Goal: Task Accomplishment & Management: Complete application form

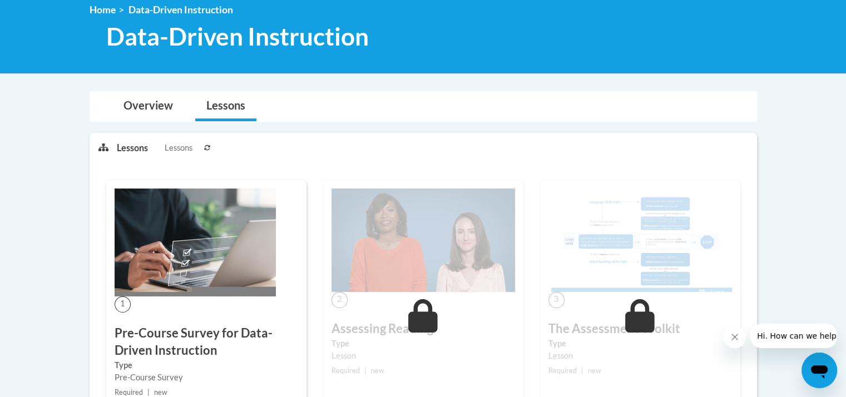
click at [203, 284] on img at bounding box center [195, 243] width 161 height 108
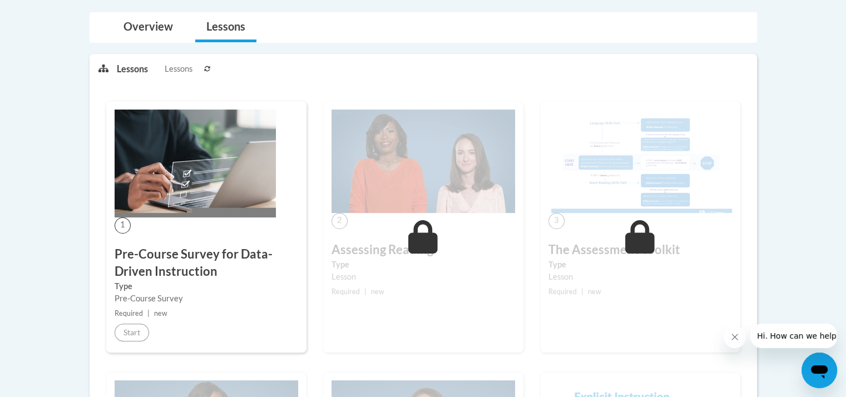
click at [123, 210] on img at bounding box center [195, 164] width 161 height 108
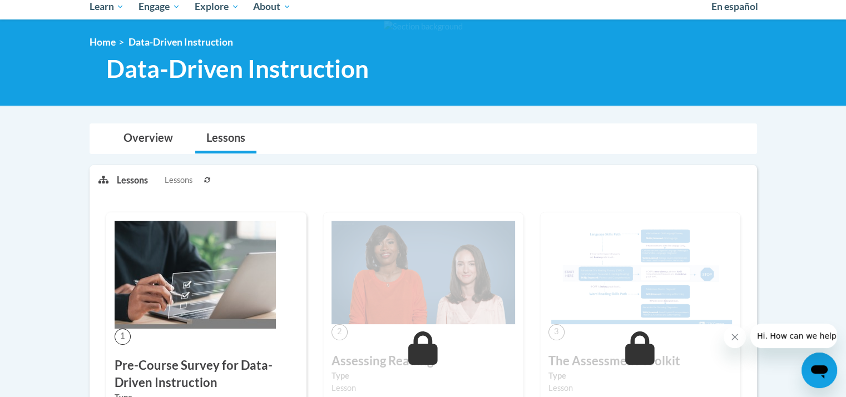
scroll to position [149, 0]
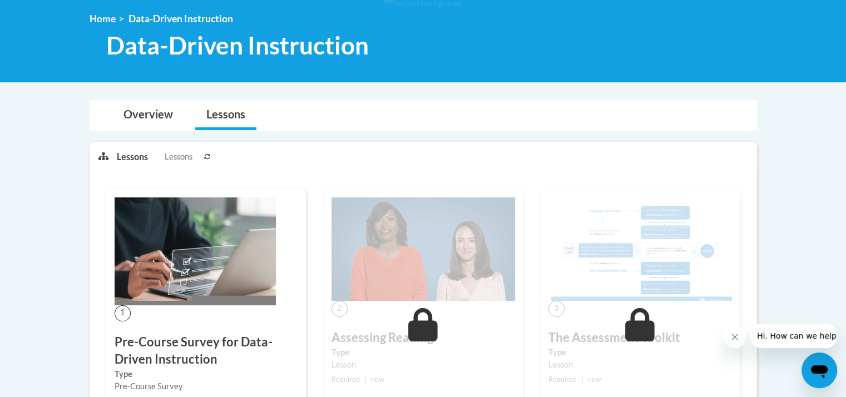
click at [176, 264] on img at bounding box center [195, 252] width 161 height 108
click at [121, 313] on span "1" at bounding box center [123, 313] width 16 height 16
click at [151, 111] on link "Overview" at bounding box center [148, 115] width 72 height 29
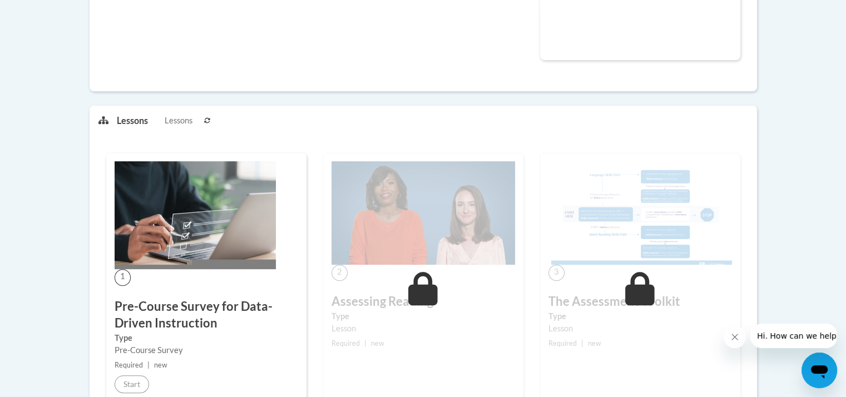
scroll to position [352, 0]
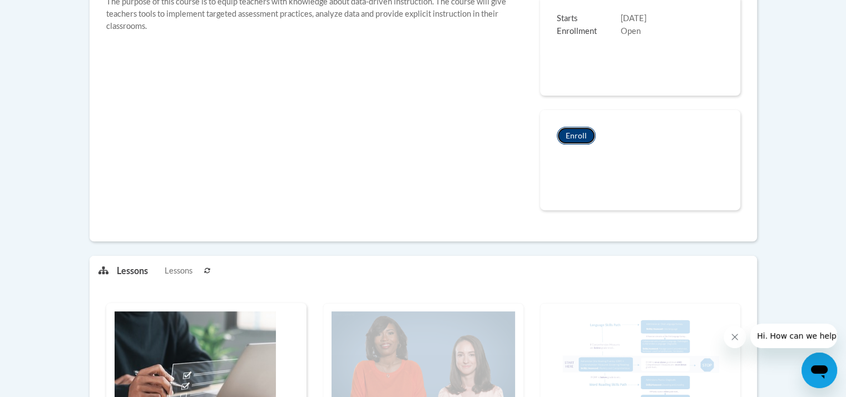
click at [579, 137] on button "Enroll" at bounding box center [576, 136] width 39 height 18
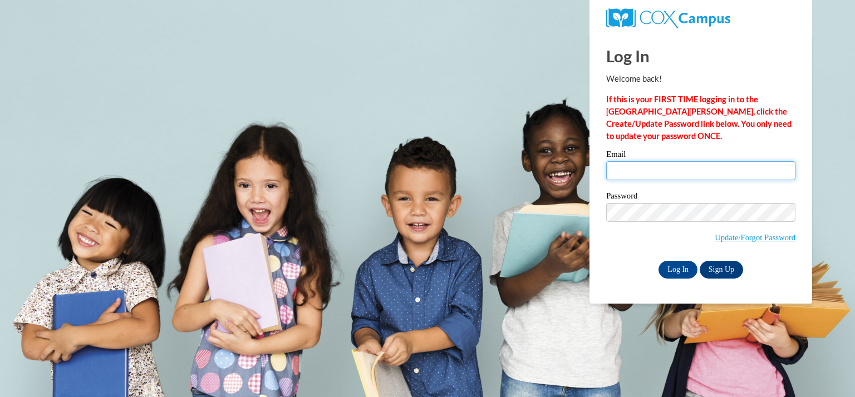
click at [636, 170] on input "Email" at bounding box center [700, 170] width 189 height 19
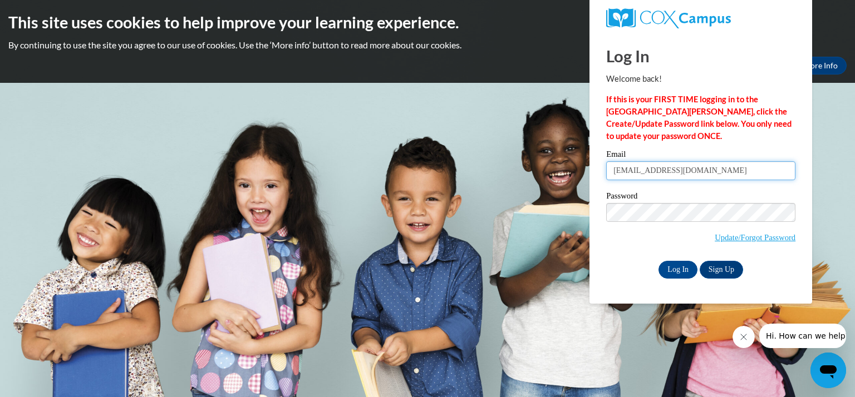
type input "[EMAIL_ADDRESS][DOMAIN_NAME]"
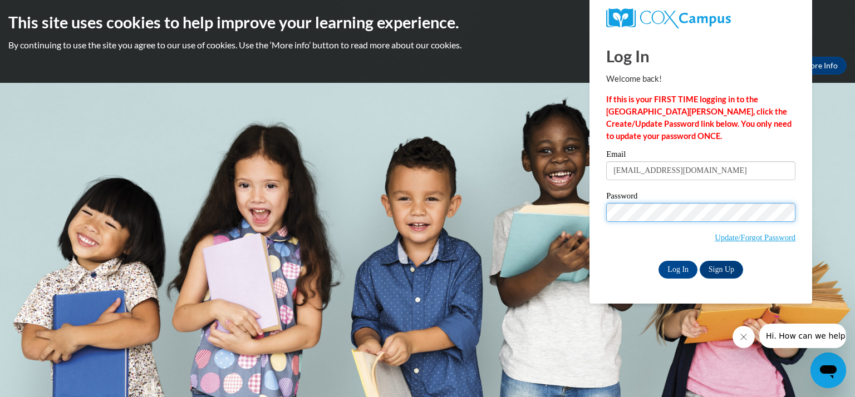
click at [658, 261] on input "Log In" at bounding box center [677, 270] width 39 height 18
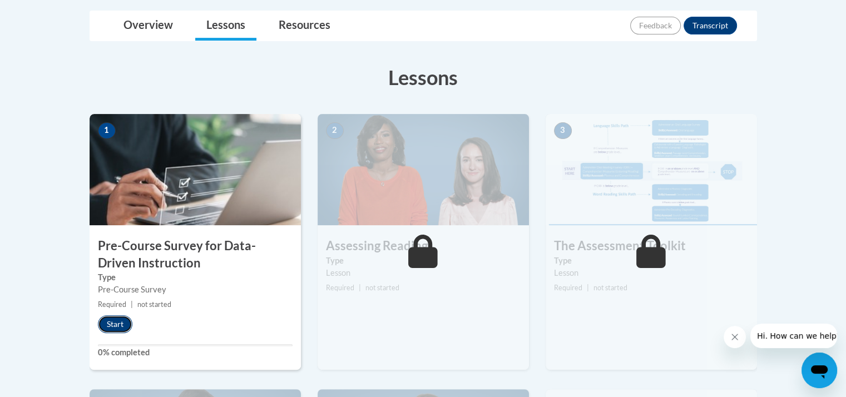
click at [111, 322] on button "Start" at bounding box center [115, 324] width 34 height 18
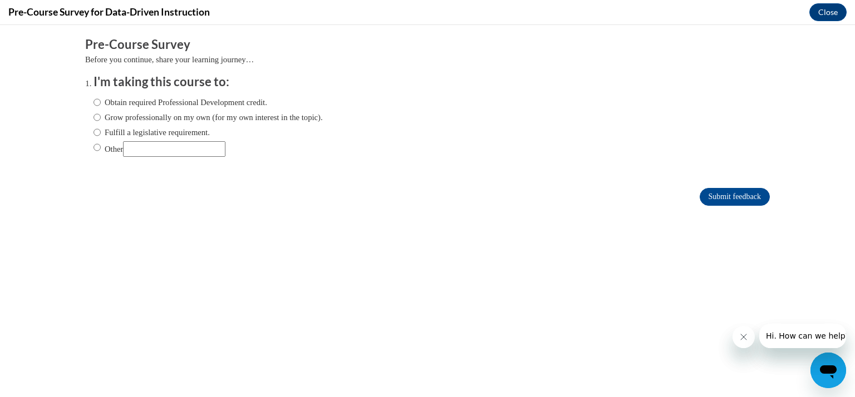
click at [96, 108] on label "Obtain required Professional Development credit." at bounding box center [180, 102] width 174 height 12
click at [96, 108] on input "Obtain required Professional Development credit." at bounding box center [96, 102] width 7 height 12
radio input "true"
click at [93, 115] on label "Grow professionally on my own (for my own interest in the topic)." at bounding box center [207, 117] width 229 height 12
click at [93, 115] on input "Grow professionally on my own (for my own interest in the topic)." at bounding box center [96, 117] width 7 height 12
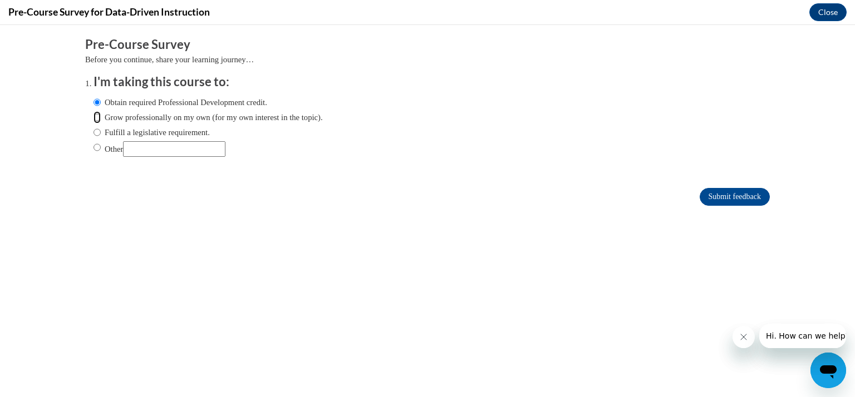
radio input "true"
click at [93, 95] on div "Obtain required Professional Development credit. Grow professionally on my own …" at bounding box center [207, 127] width 229 height 72
click at [93, 101] on input "Obtain required Professional Development credit." at bounding box center [96, 102] width 7 height 12
radio input "true"
click at [735, 191] on input "Submit feedback" at bounding box center [734, 197] width 70 height 18
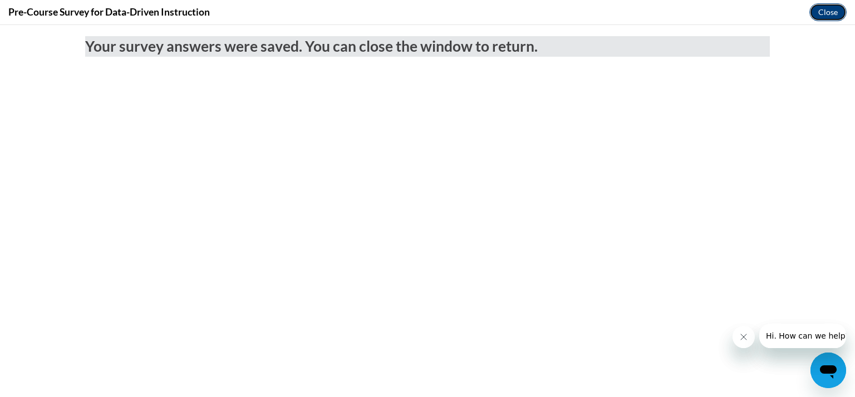
click at [827, 12] on button "Close" at bounding box center [827, 12] width 37 height 18
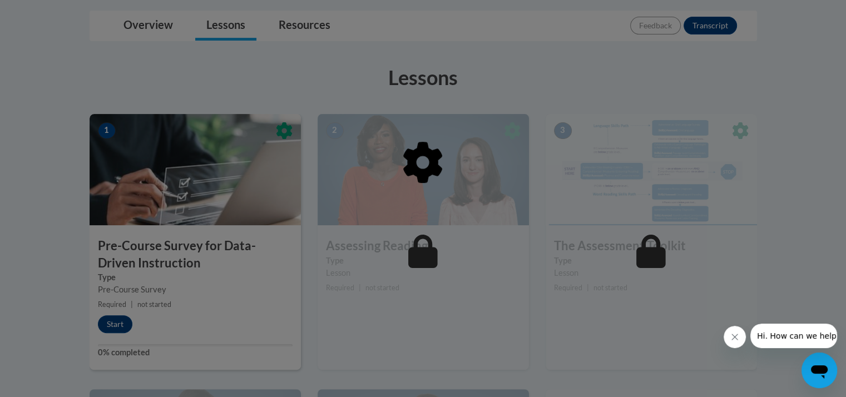
click at [119, 323] on div at bounding box center [424, 219] width 668 height 211
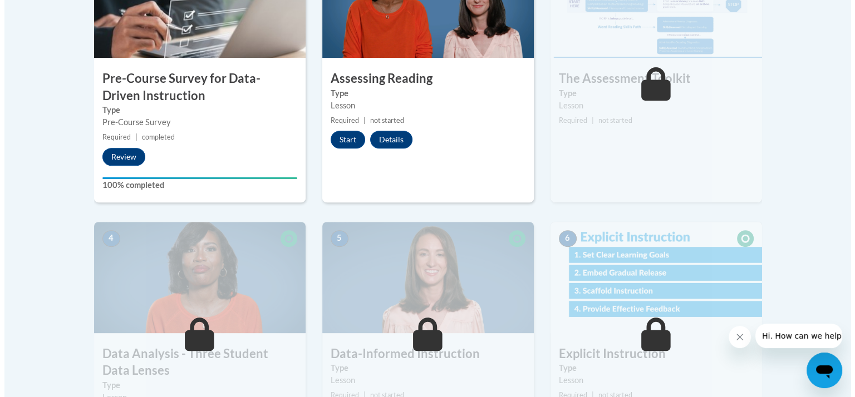
scroll to position [426, 0]
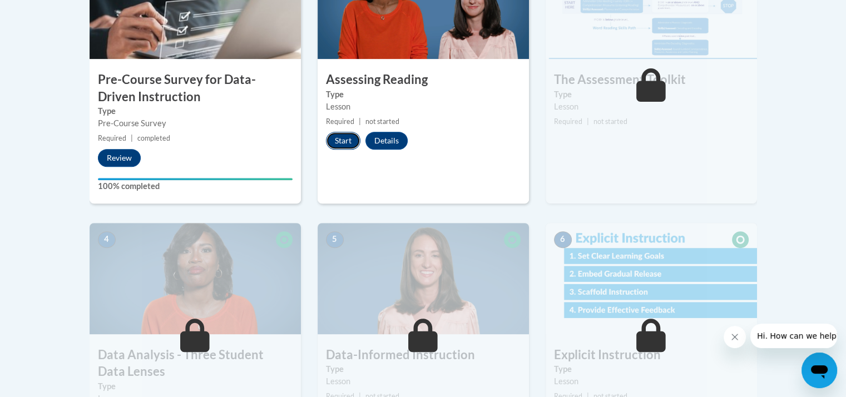
click at [343, 142] on button "Start" at bounding box center [343, 141] width 34 height 18
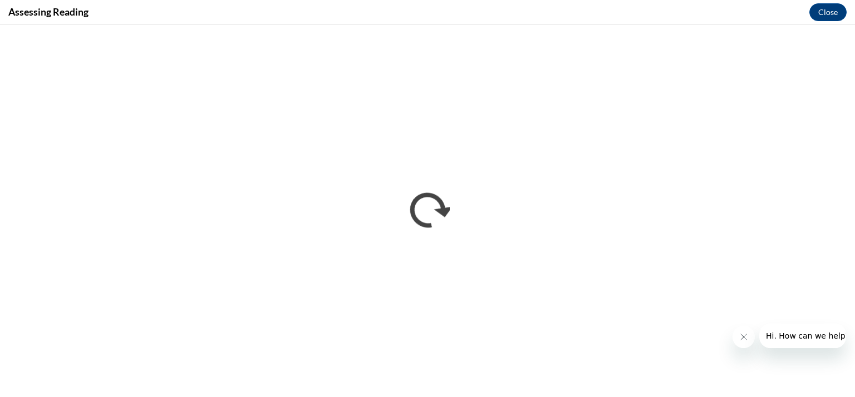
scroll to position [0, 0]
click at [743, 328] on button "Close message from company" at bounding box center [743, 337] width 22 height 22
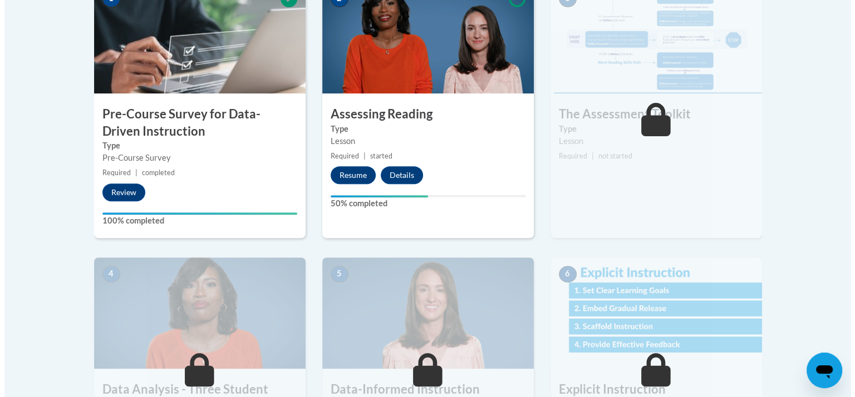
scroll to position [378, 0]
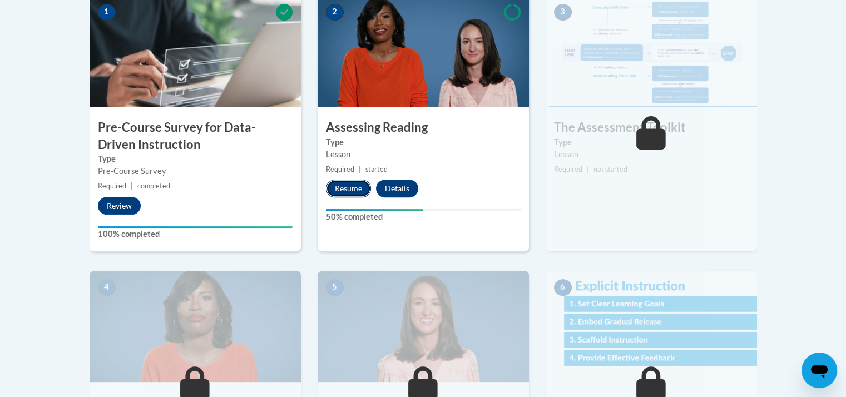
click at [352, 189] on button "Resume" at bounding box center [348, 189] width 45 height 18
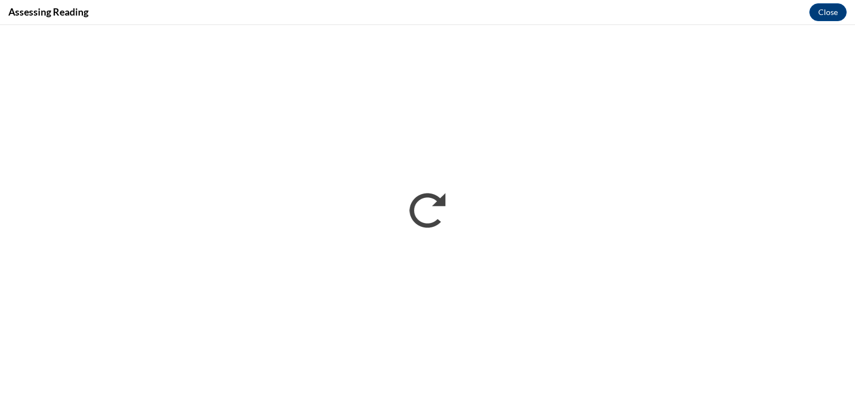
scroll to position [0, 0]
